Goal: Information Seeking & Learning: Learn about a topic

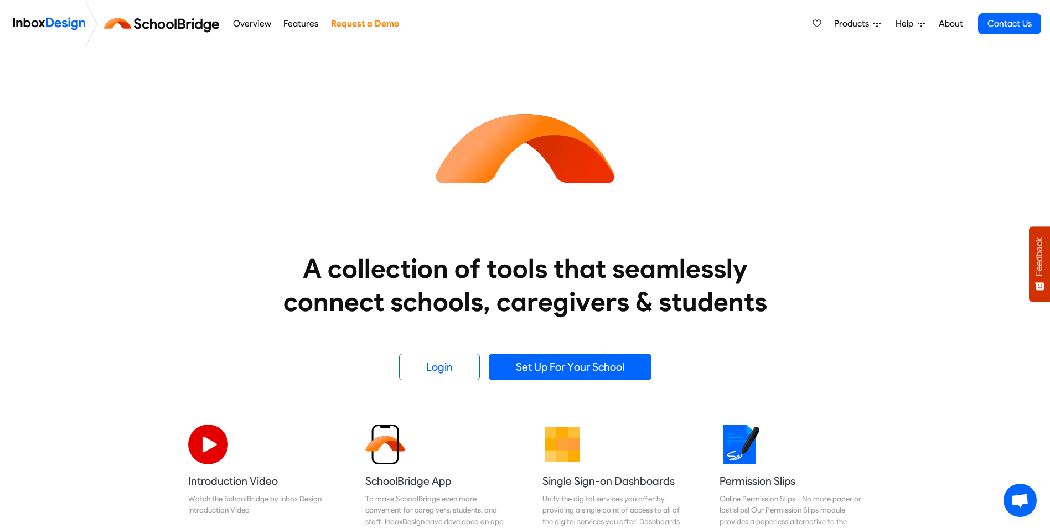
click at [856, 27] on span "Products" at bounding box center [853, 23] width 39 height 13
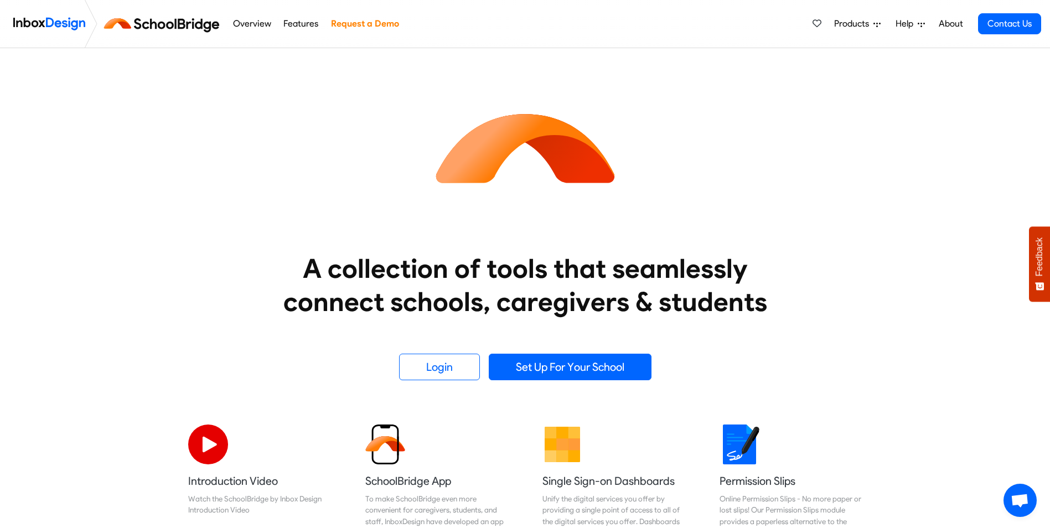
click at [186, 25] on img at bounding box center [164, 24] width 125 height 27
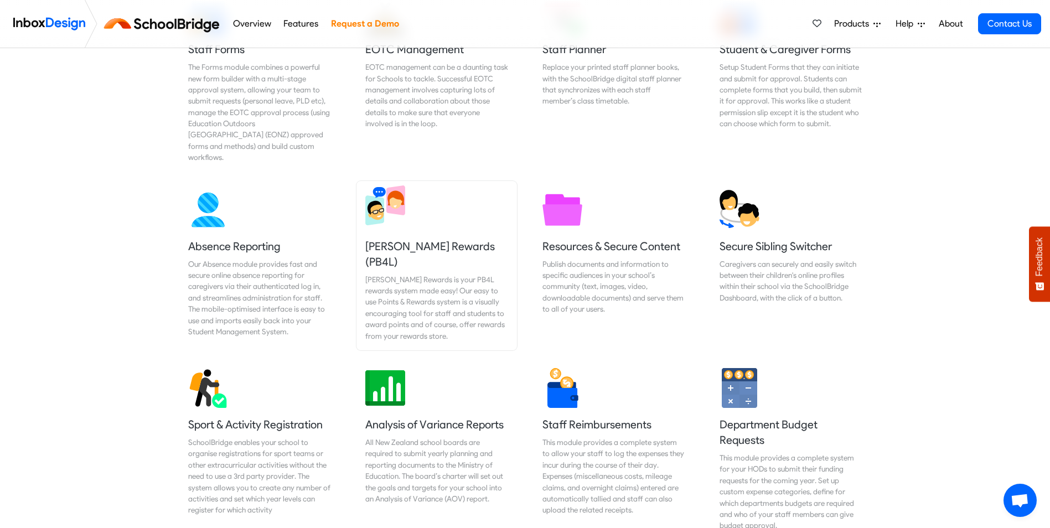
scroll to position [775, 0]
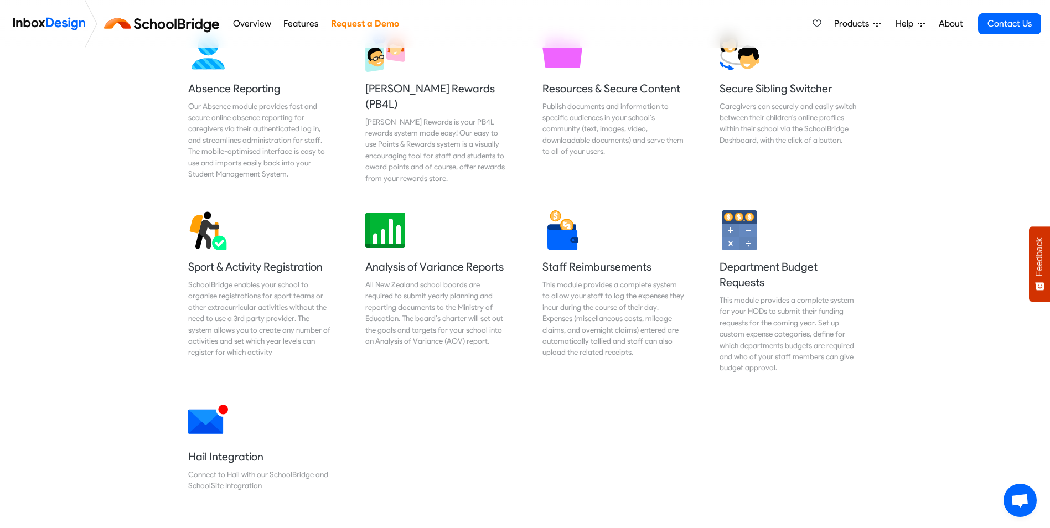
click at [36, 309] on div "Introduction Video Watch the SchoolBridge by Inbox Design Introduction Video Sc…" at bounding box center [525, 75] width 1050 height 869
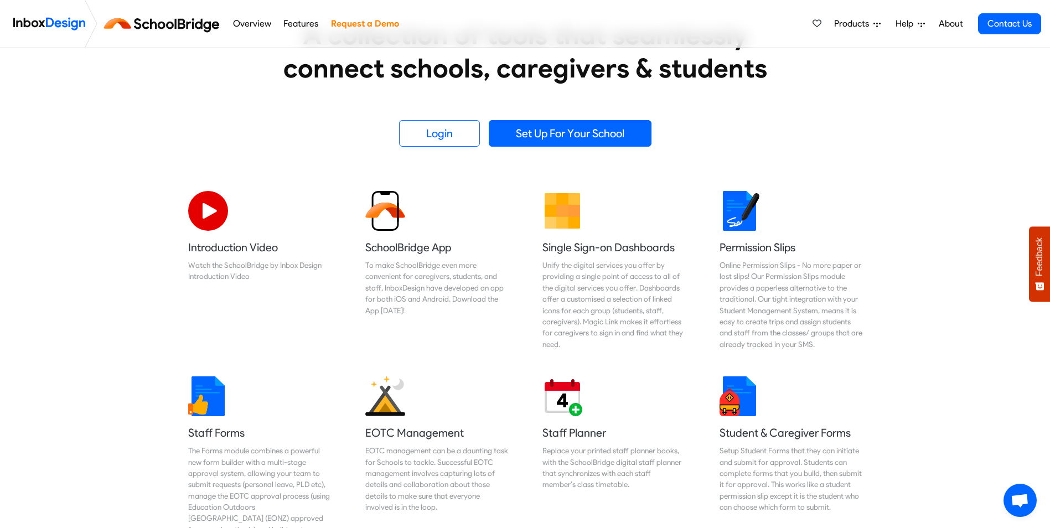
scroll to position [55, 0]
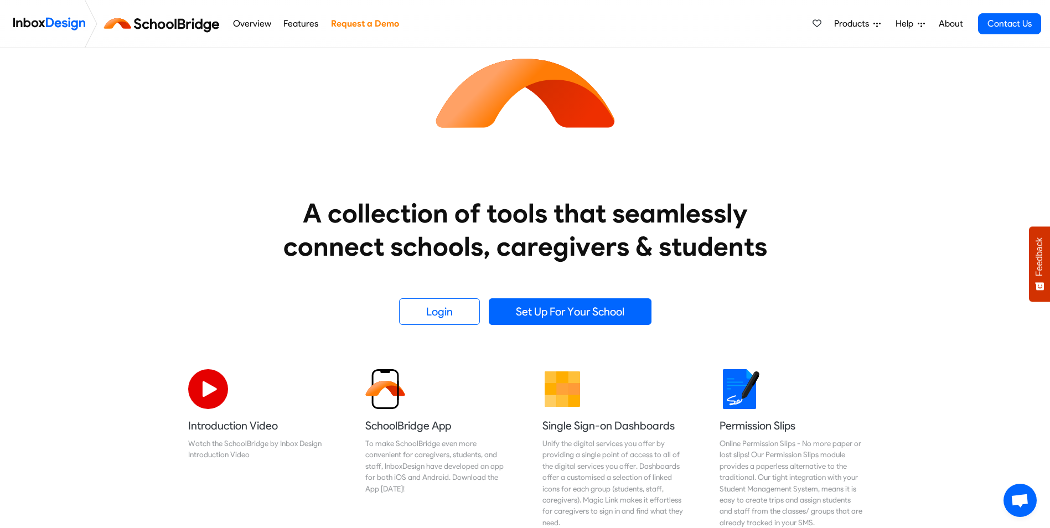
click at [195, 26] on img at bounding box center [164, 24] width 125 height 27
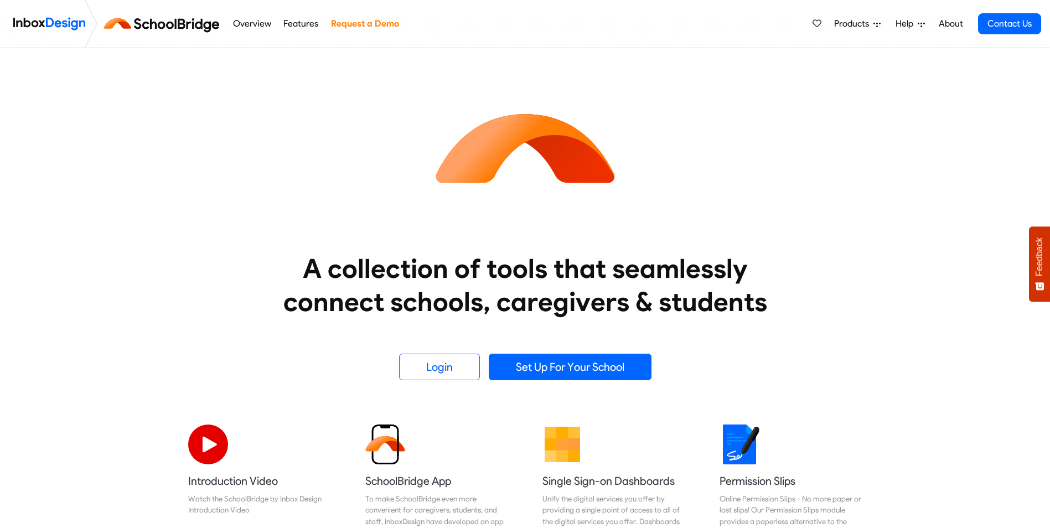
drag, startPoint x: 0, startPoint y: 0, endPoint x: 238, endPoint y: 25, distance: 239.3
click at [238, 25] on link "Overview" at bounding box center [252, 24] width 44 height 22
click at [842, 25] on span "Products" at bounding box center [853, 23] width 39 height 13
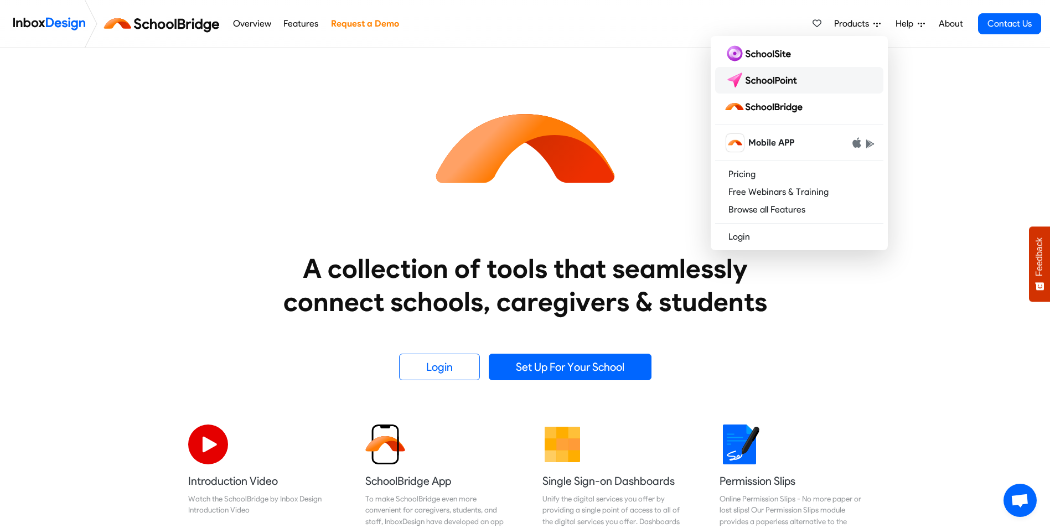
click at [793, 74] on img at bounding box center [763, 80] width 78 height 18
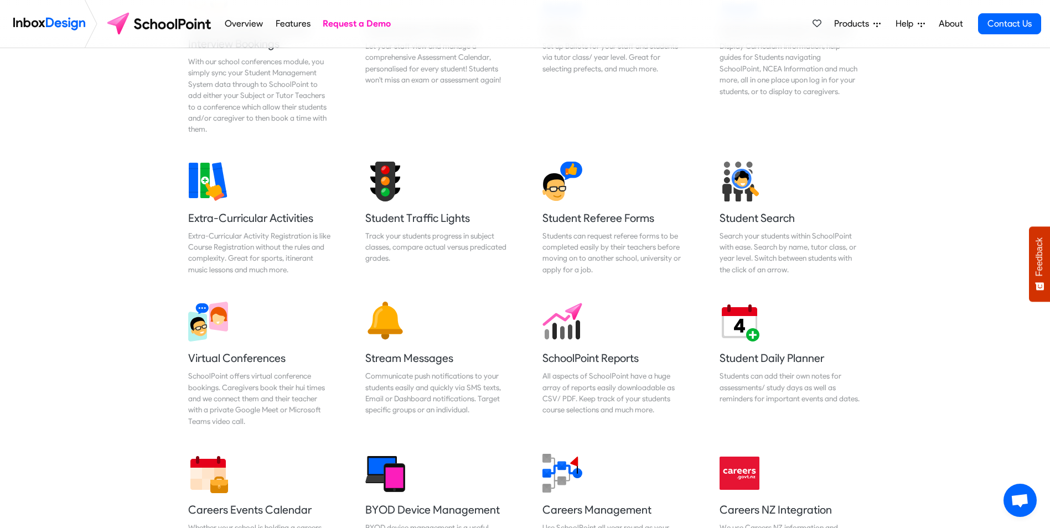
scroll to position [498, 0]
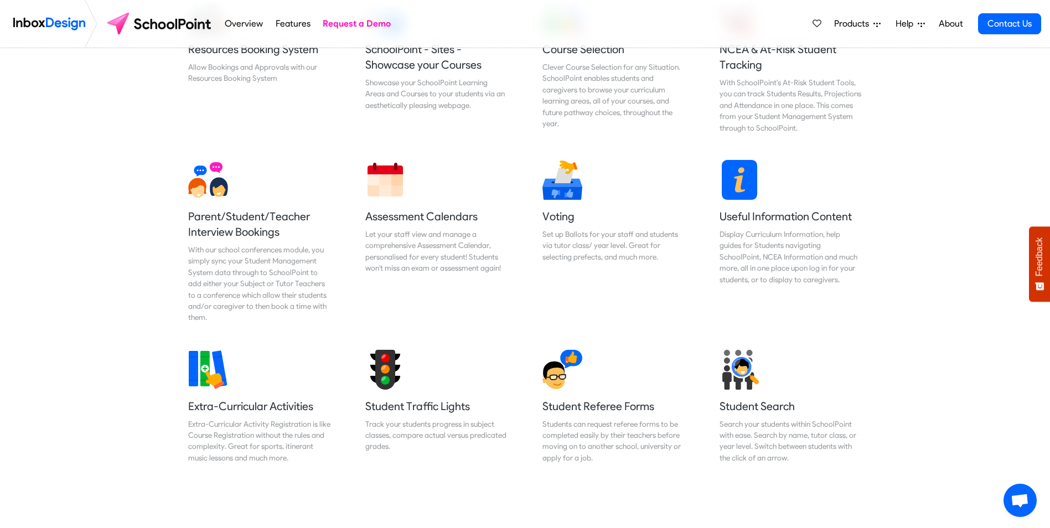
drag, startPoint x: 784, startPoint y: 74, endPoint x: 974, endPoint y: 146, distance: 203.1
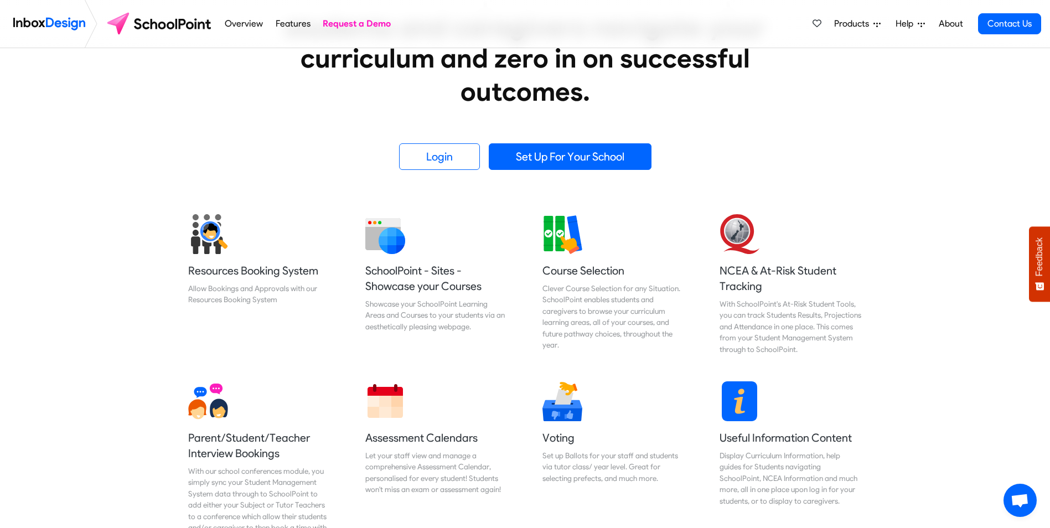
scroll to position [221, 0]
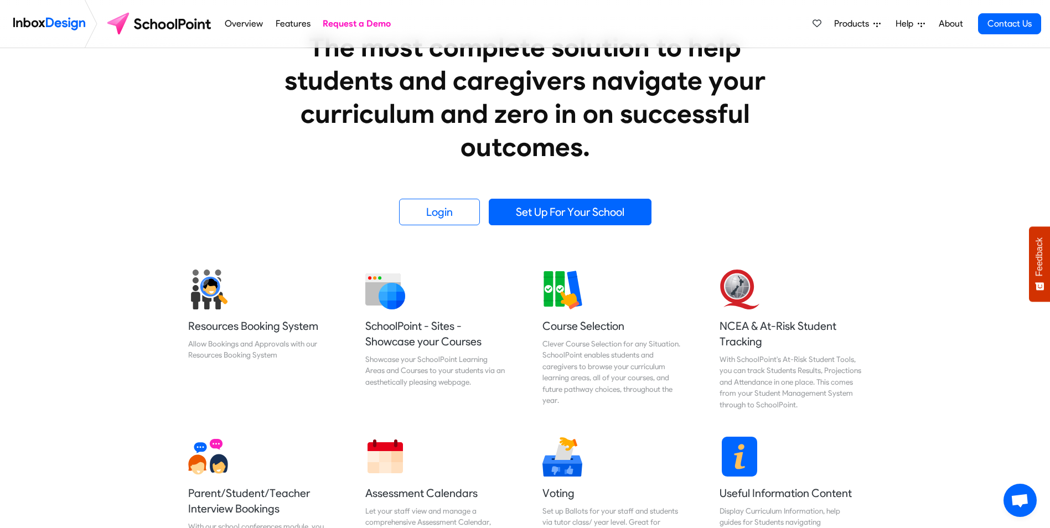
click at [861, 20] on span "Products" at bounding box center [853, 23] width 39 height 13
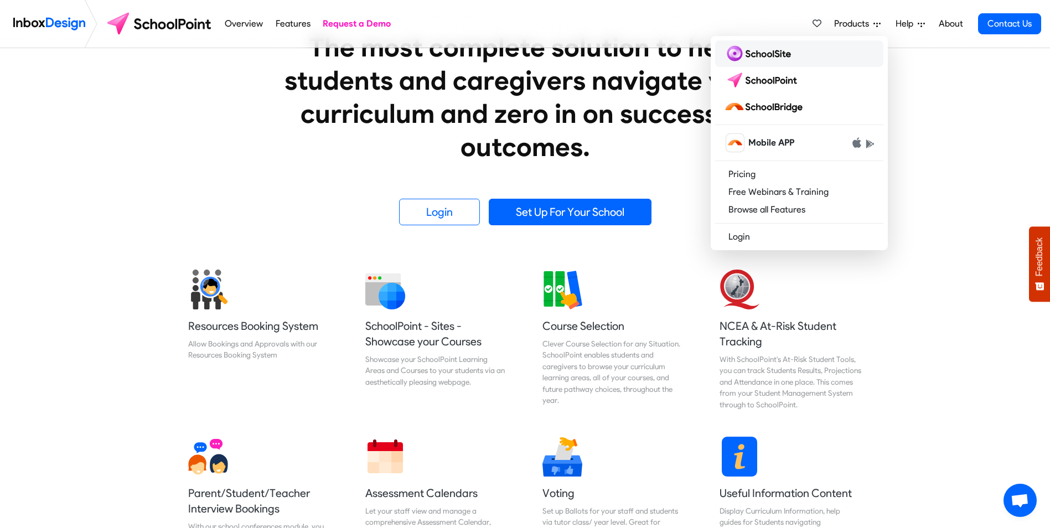
click at [771, 58] on img at bounding box center [759, 54] width 71 height 18
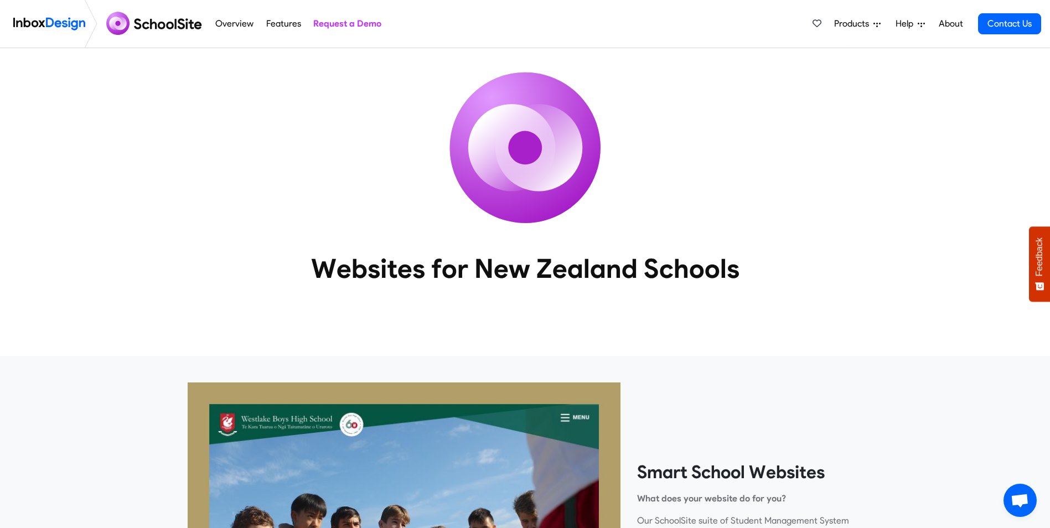
click at [26, 27] on img at bounding box center [49, 24] width 72 height 22
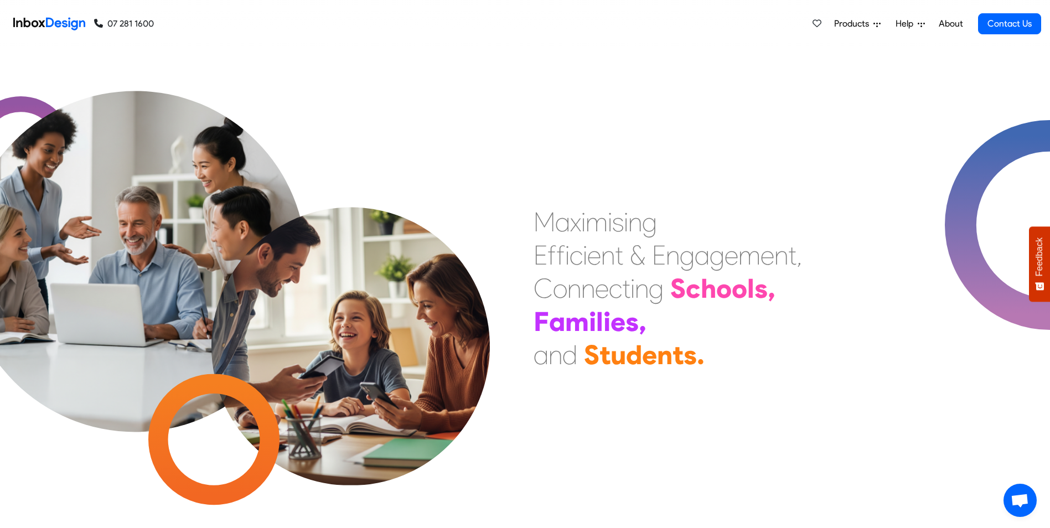
click at [485, 125] on div at bounding box center [227, 288] width 525 height 395
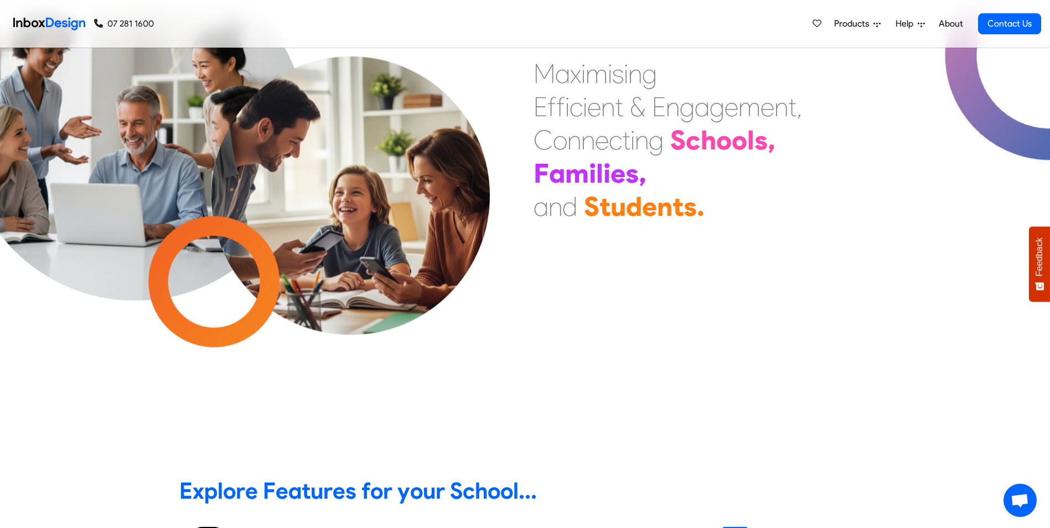
scroll to position [277, 0]
